Goal: Transaction & Acquisition: Download file/media

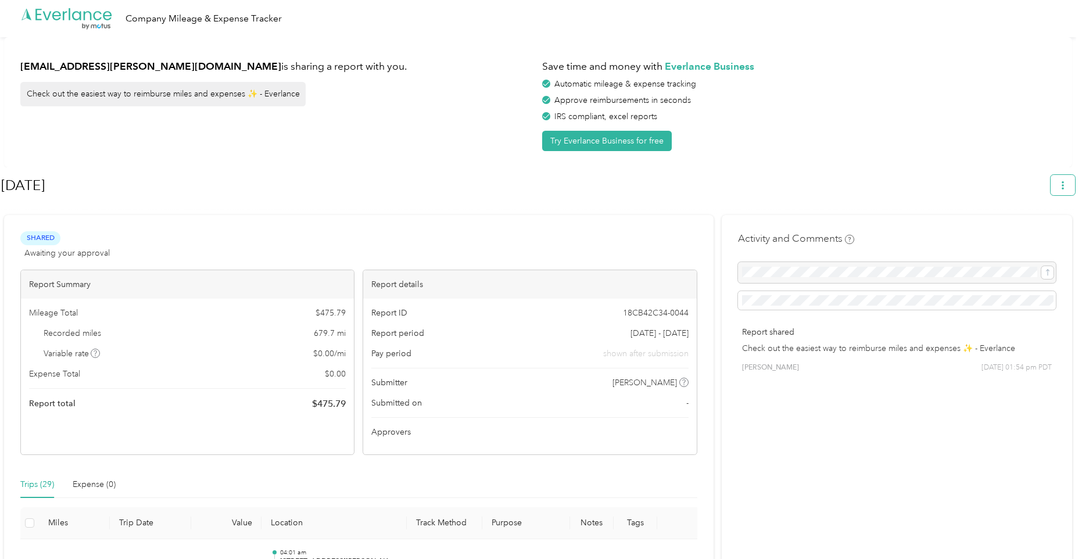
click at [1071, 179] on button "button" at bounding box center [1063, 185] width 24 height 20
click at [1035, 234] on span "Download" at bounding box center [1035, 240] width 38 height 12
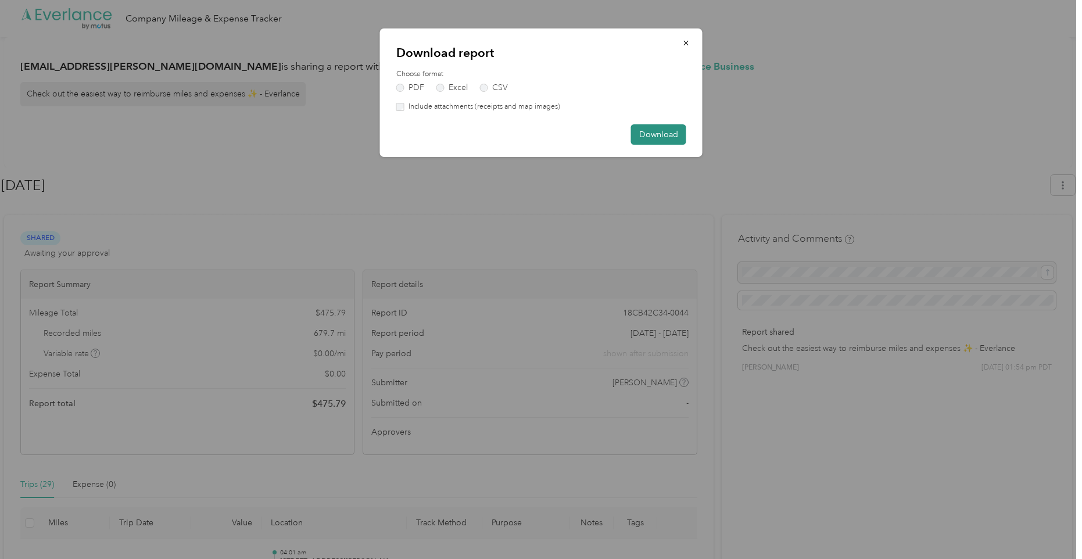
click at [659, 129] on button "Download" at bounding box center [658, 134] width 55 height 20
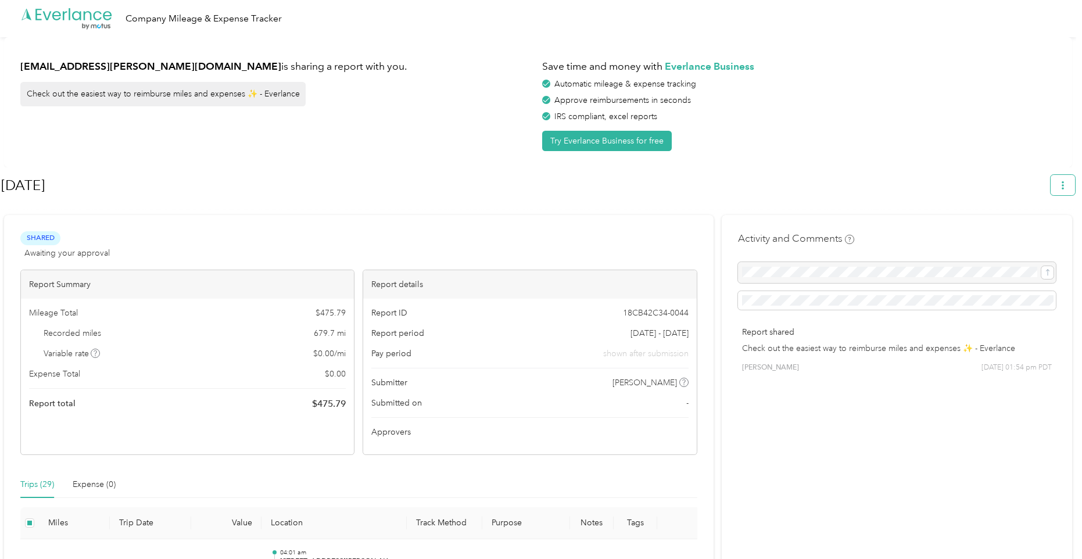
click at [1075, 187] on button "button" at bounding box center [1063, 185] width 24 height 20
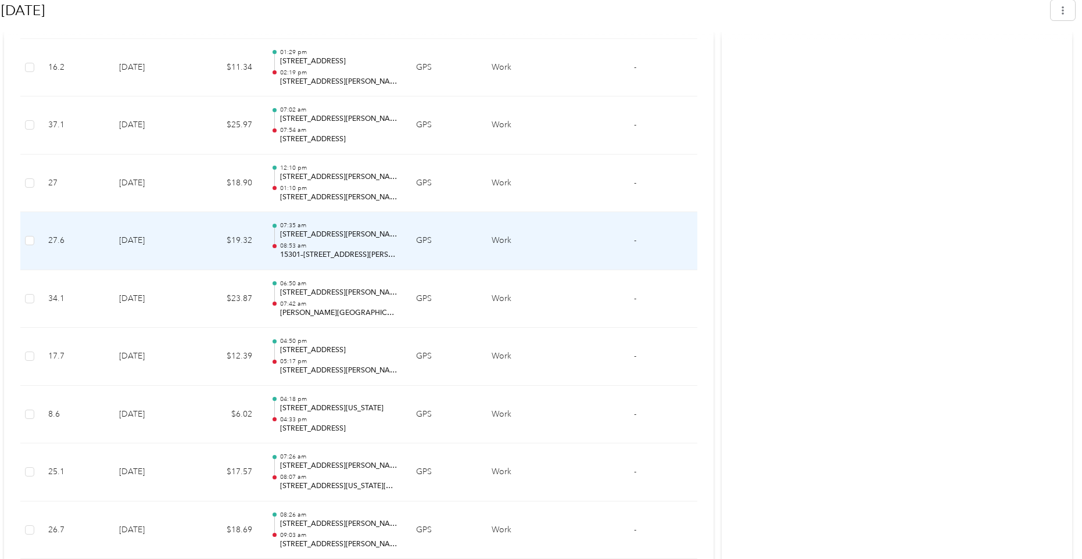
scroll to position [1694, 0]
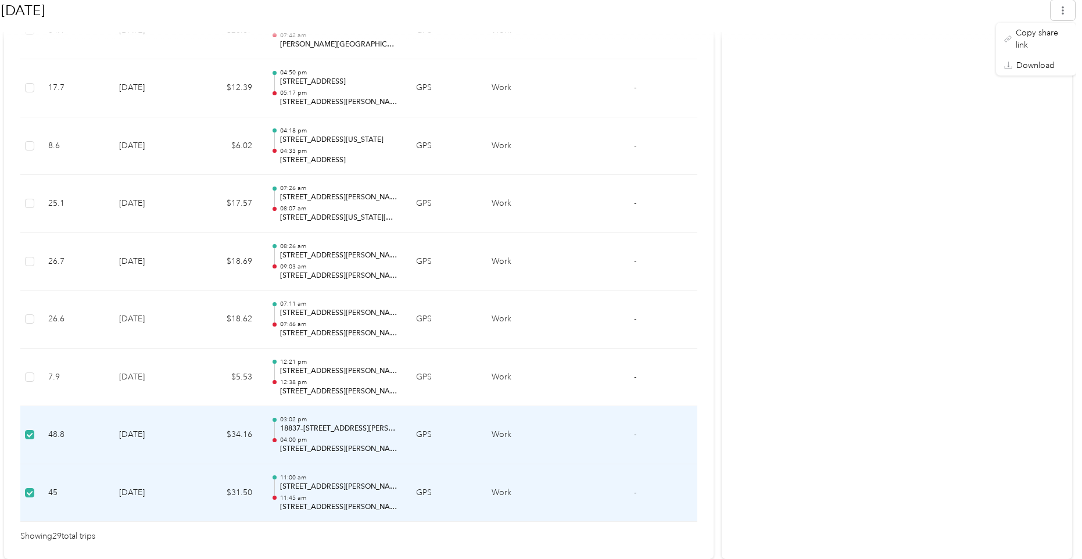
drag, startPoint x: 76, startPoint y: 466, endPoint x: 852, endPoint y: 279, distance: 797.9
click at [635, 494] on span "-" at bounding box center [635, 492] width 2 height 10
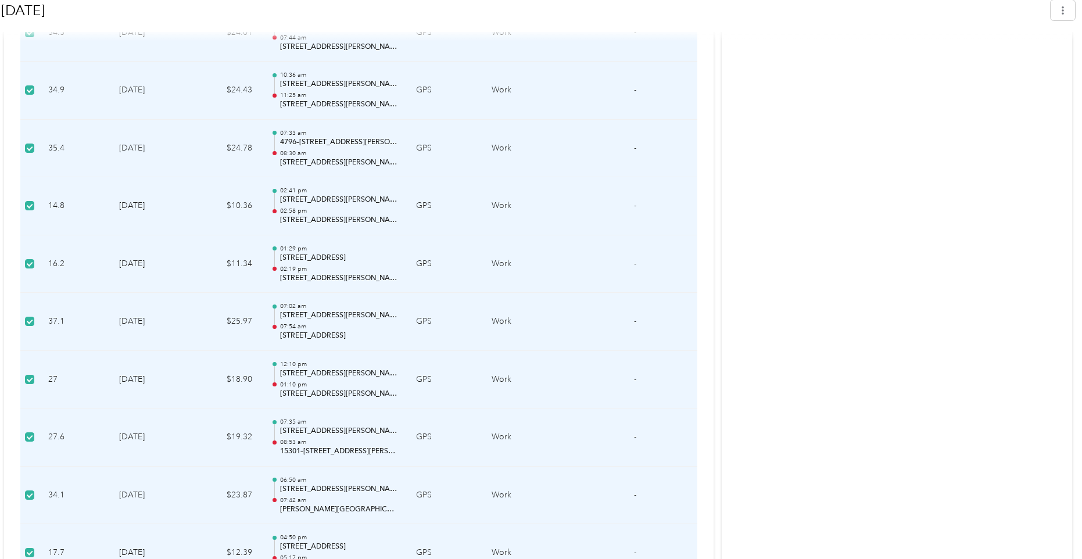
scroll to position [764, 0]
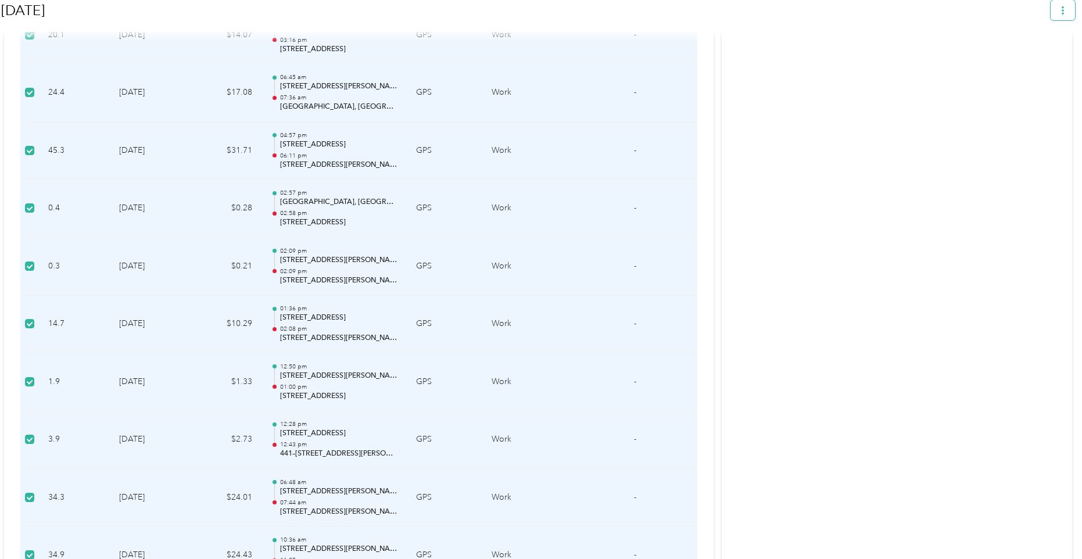
click at [1066, 13] on icon "button" at bounding box center [1063, 10] width 8 height 8
click at [1027, 59] on span "Download" at bounding box center [1035, 65] width 38 height 12
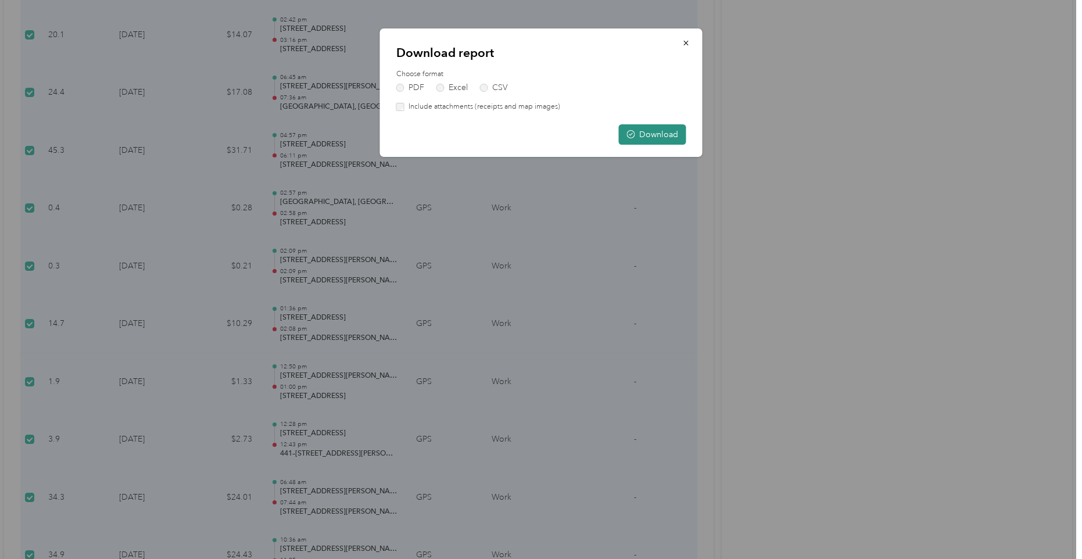
click at [653, 138] on button "Download" at bounding box center [652, 134] width 67 height 20
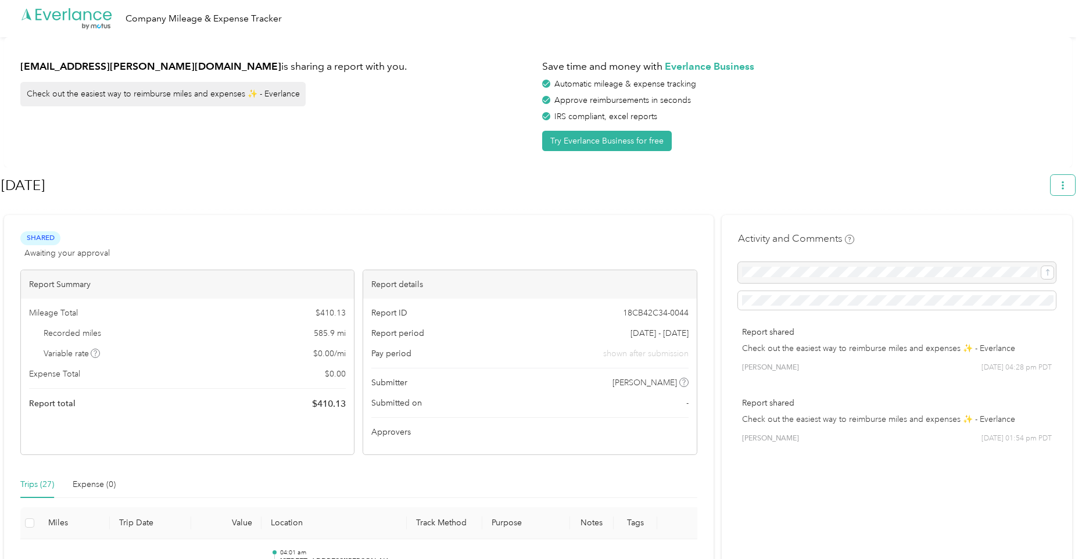
click at [1075, 187] on button "button" at bounding box center [1063, 185] width 24 height 20
click at [1045, 234] on span "Download" at bounding box center [1035, 240] width 38 height 12
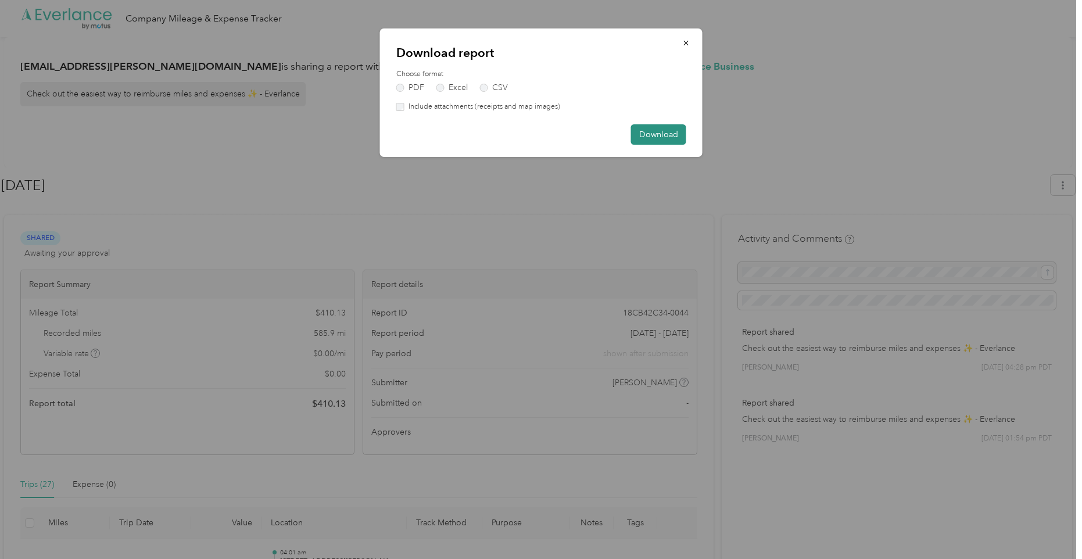
click at [668, 132] on button "Download" at bounding box center [658, 134] width 55 height 20
